Goal: Transaction & Acquisition: Purchase product/service

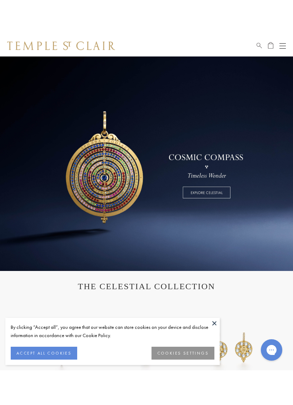
scroll to position [0, 0]
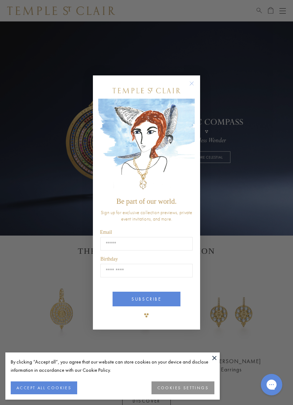
click at [196, 83] on circle "Close dialog" at bounding box center [192, 83] width 9 height 9
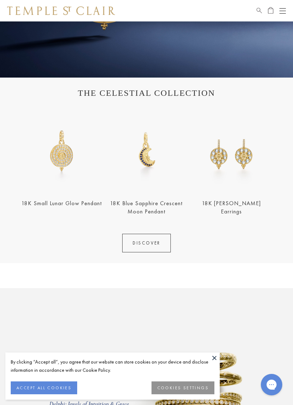
scroll to position [159, 0]
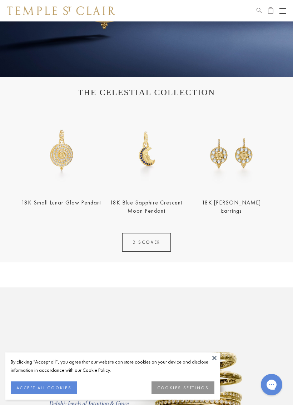
click at [164, 206] on link "18K Blue Sapphire Crescent Moon Pendant" at bounding box center [146, 207] width 73 height 16
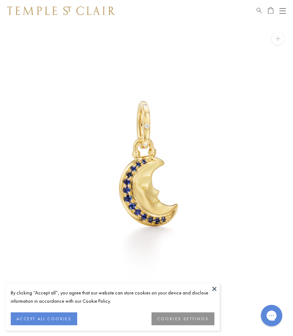
click at [216, 287] on button at bounding box center [214, 288] width 11 height 11
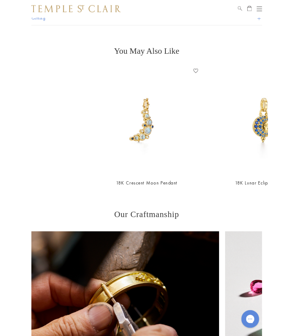
scroll to position [493, 0]
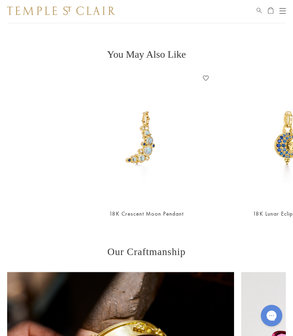
click at [160, 178] on img at bounding box center [147, 138] width 130 height 130
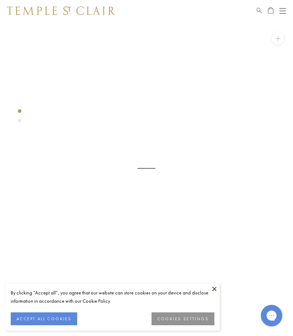
click at [217, 289] on button at bounding box center [214, 288] width 11 height 11
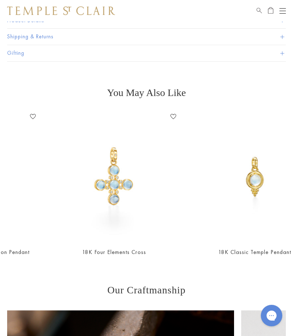
scroll to position [0, 171]
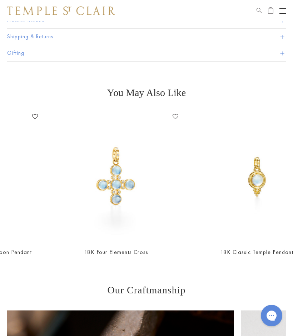
click at [125, 230] on img at bounding box center [117, 176] width 130 height 130
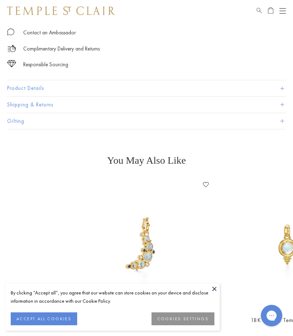
scroll to position [419, 0]
